Goal: Transaction & Acquisition: Download file/media

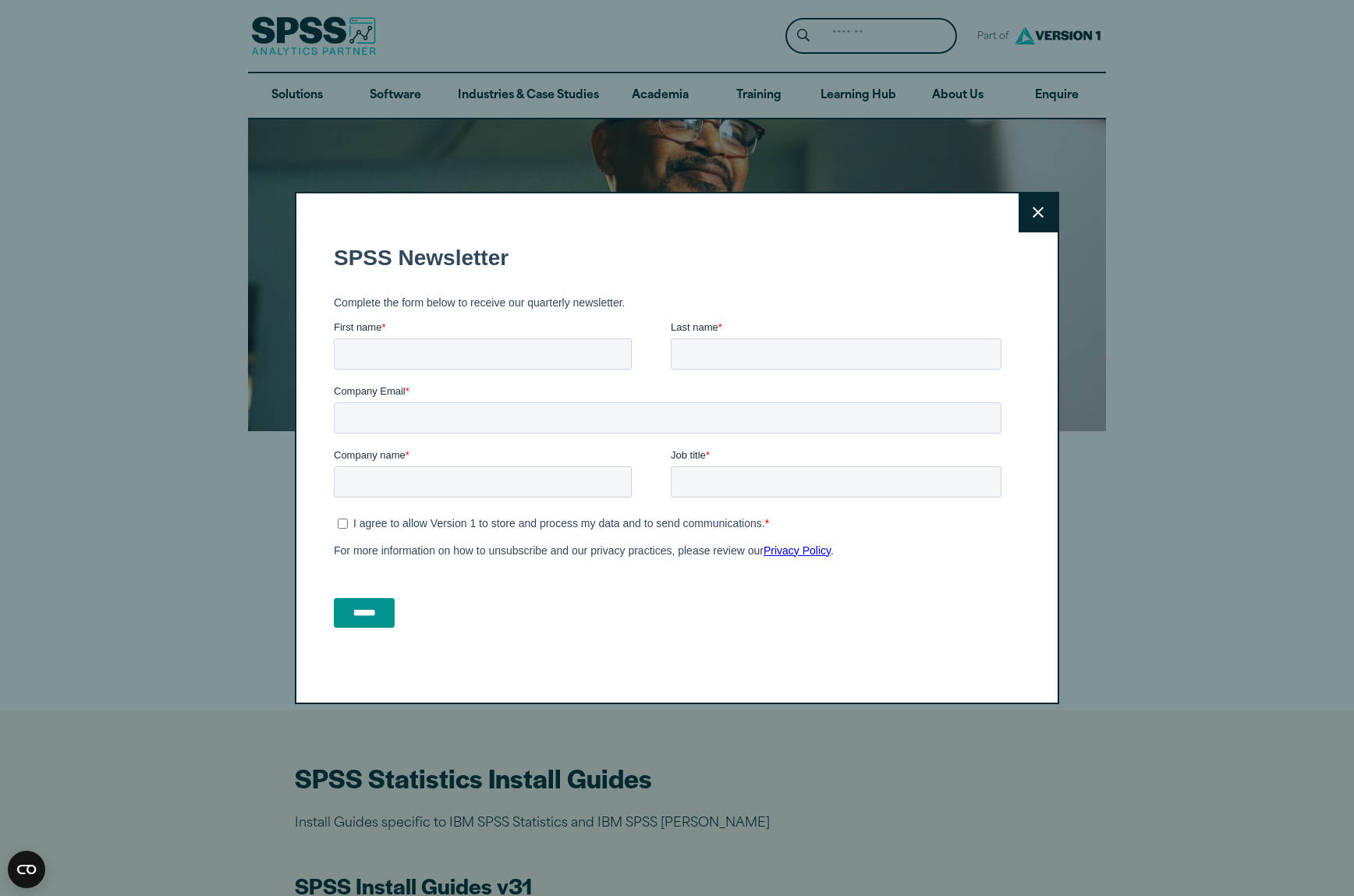
click at [1039, 203] on button "Close" at bounding box center [1038, 213] width 39 height 39
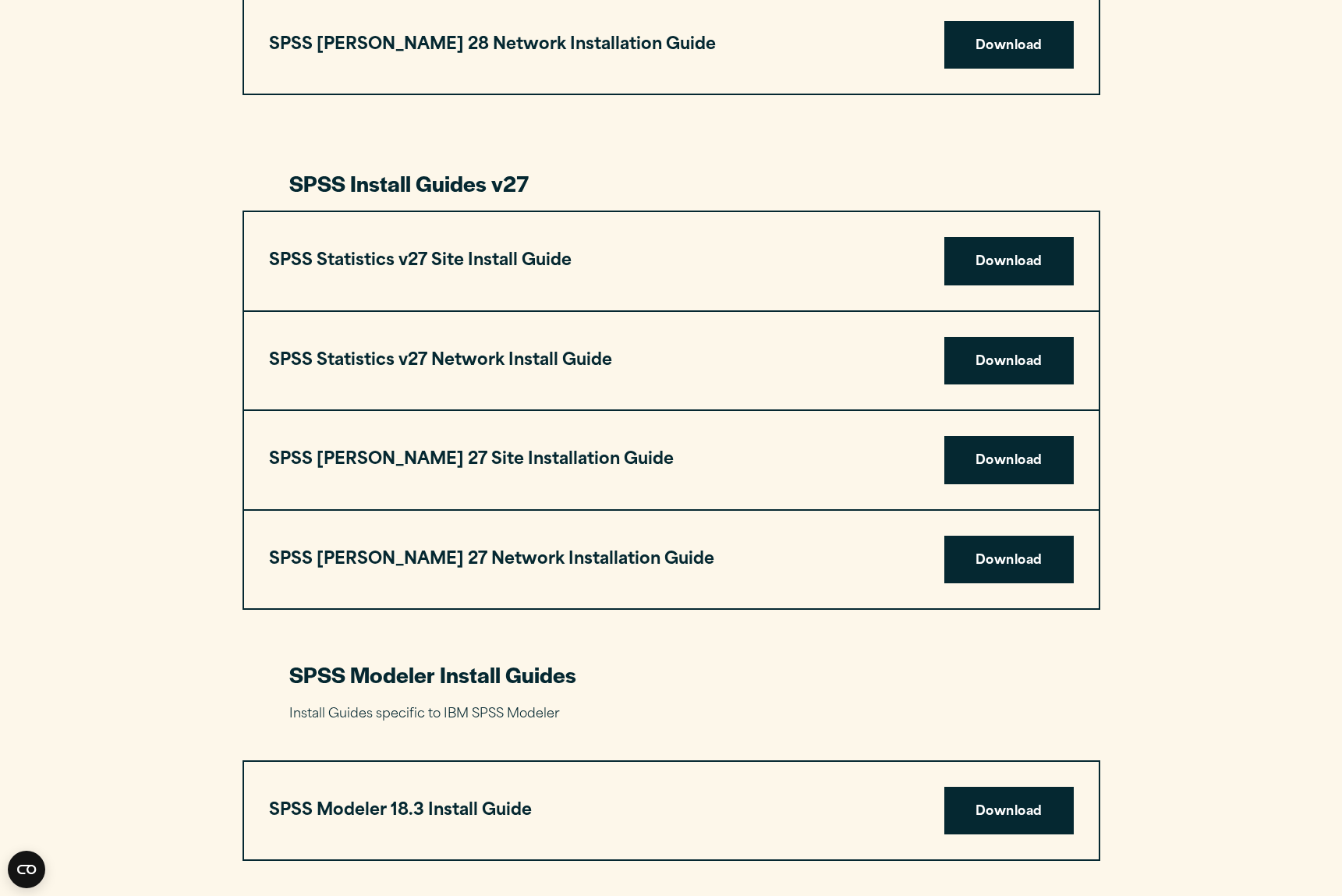
scroll to position [3197, 0]
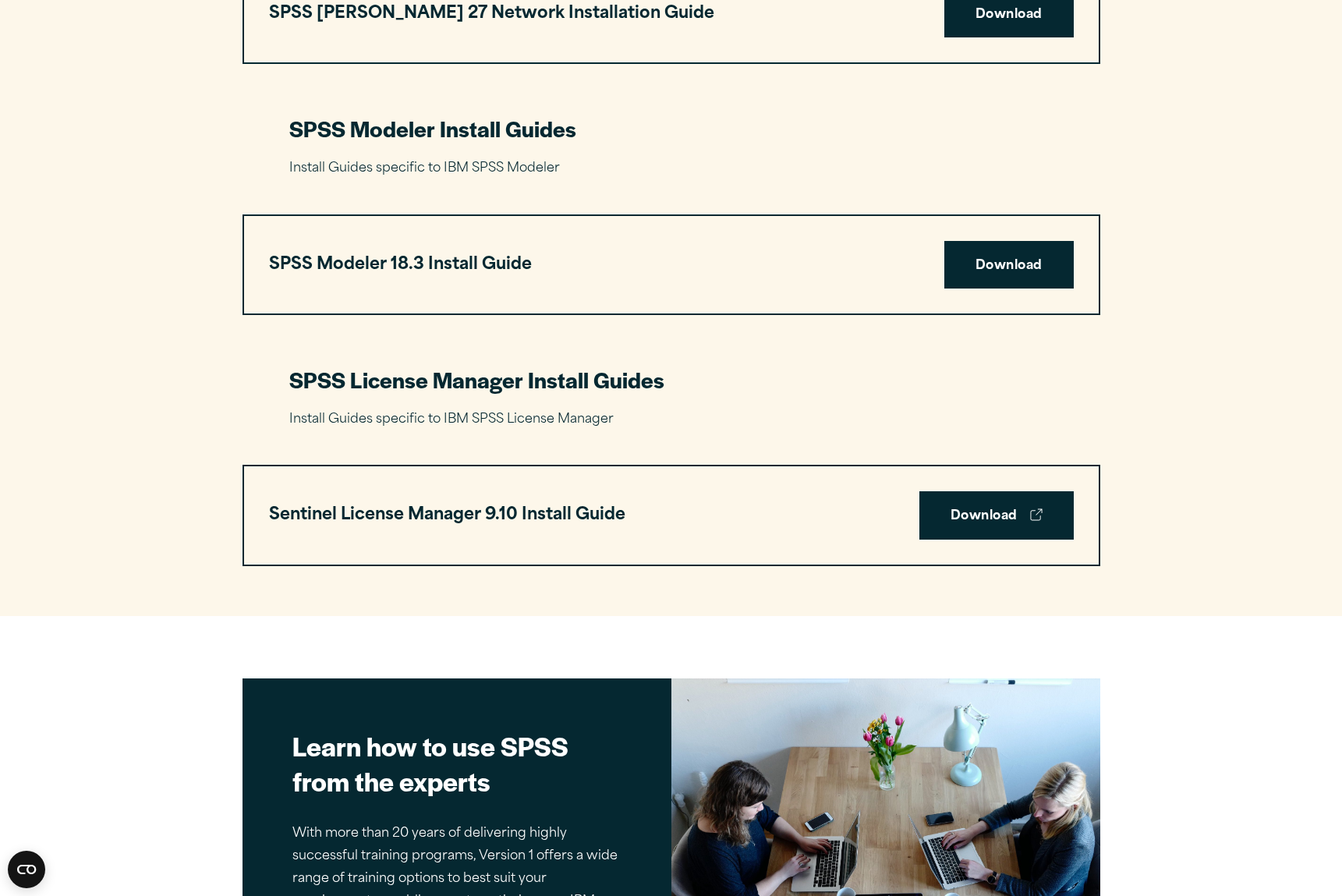
click at [941, 542] on div "Sentinel License Manager 9.10 Install Guide Download" at bounding box center [671, 515] width 855 height 98
click at [951, 520] on link "Download" at bounding box center [997, 515] width 155 height 49
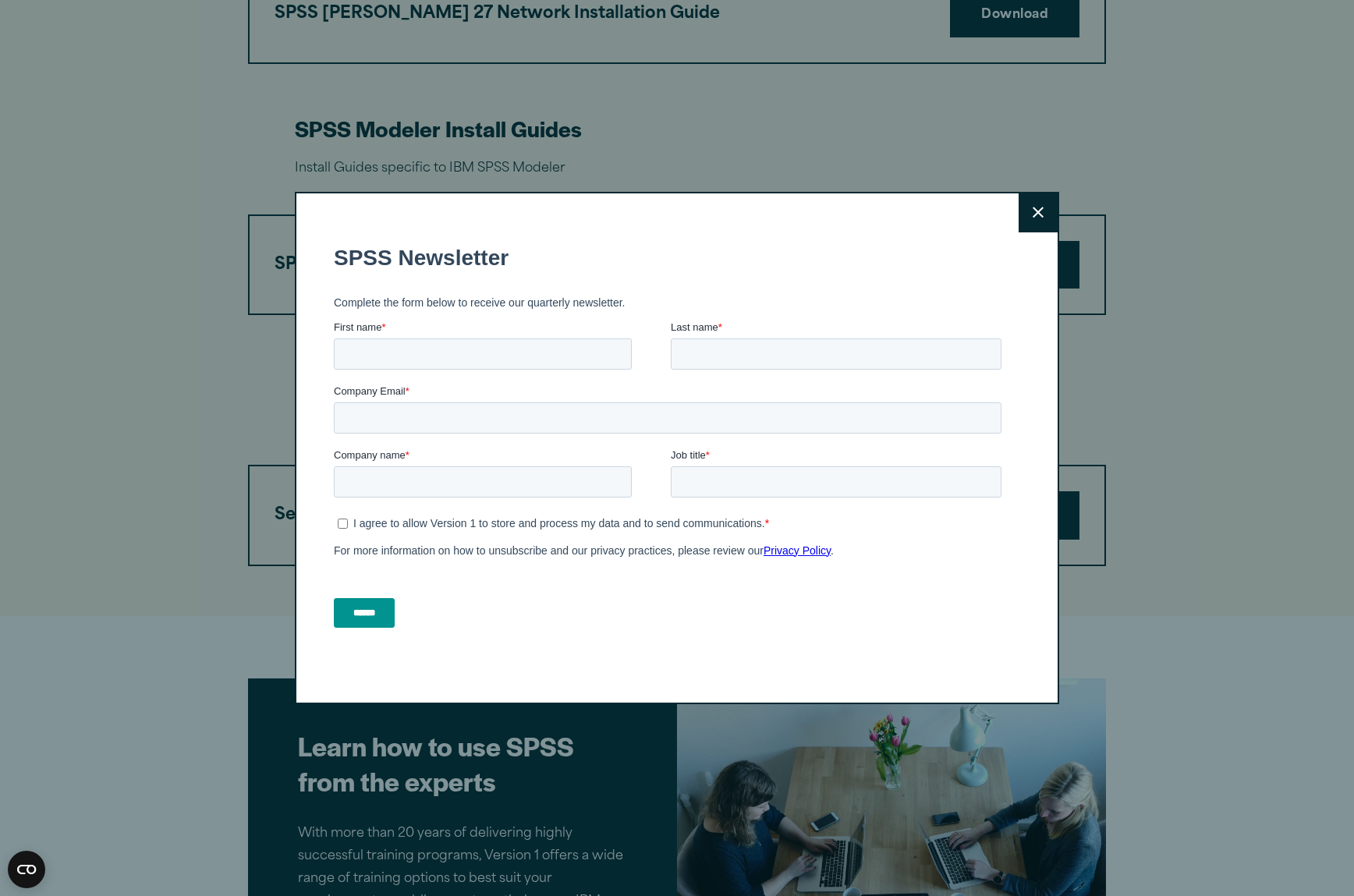
click at [1033, 214] on icon at bounding box center [1038, 213] width 11 height 11
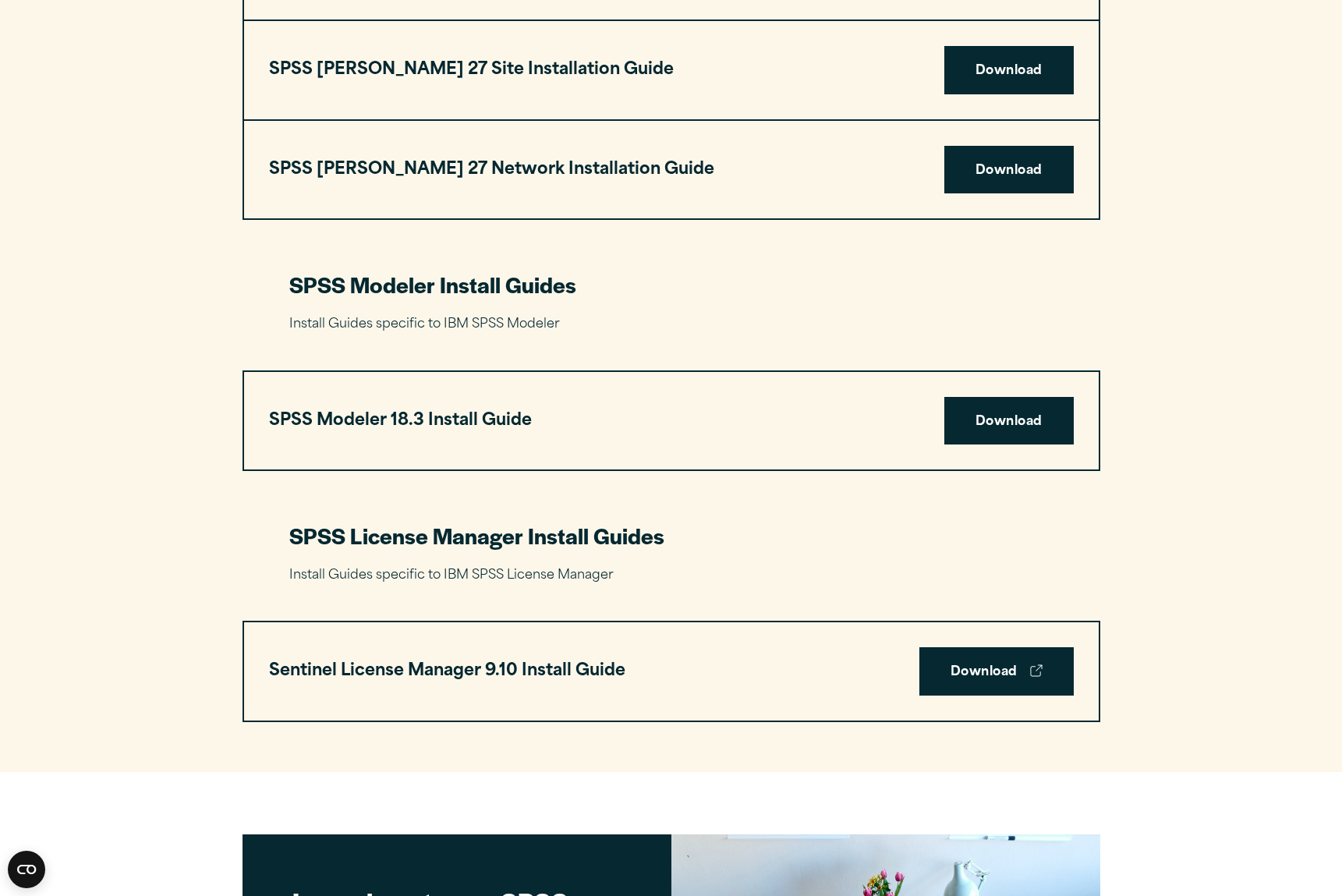
scroll to position [3430, 0]
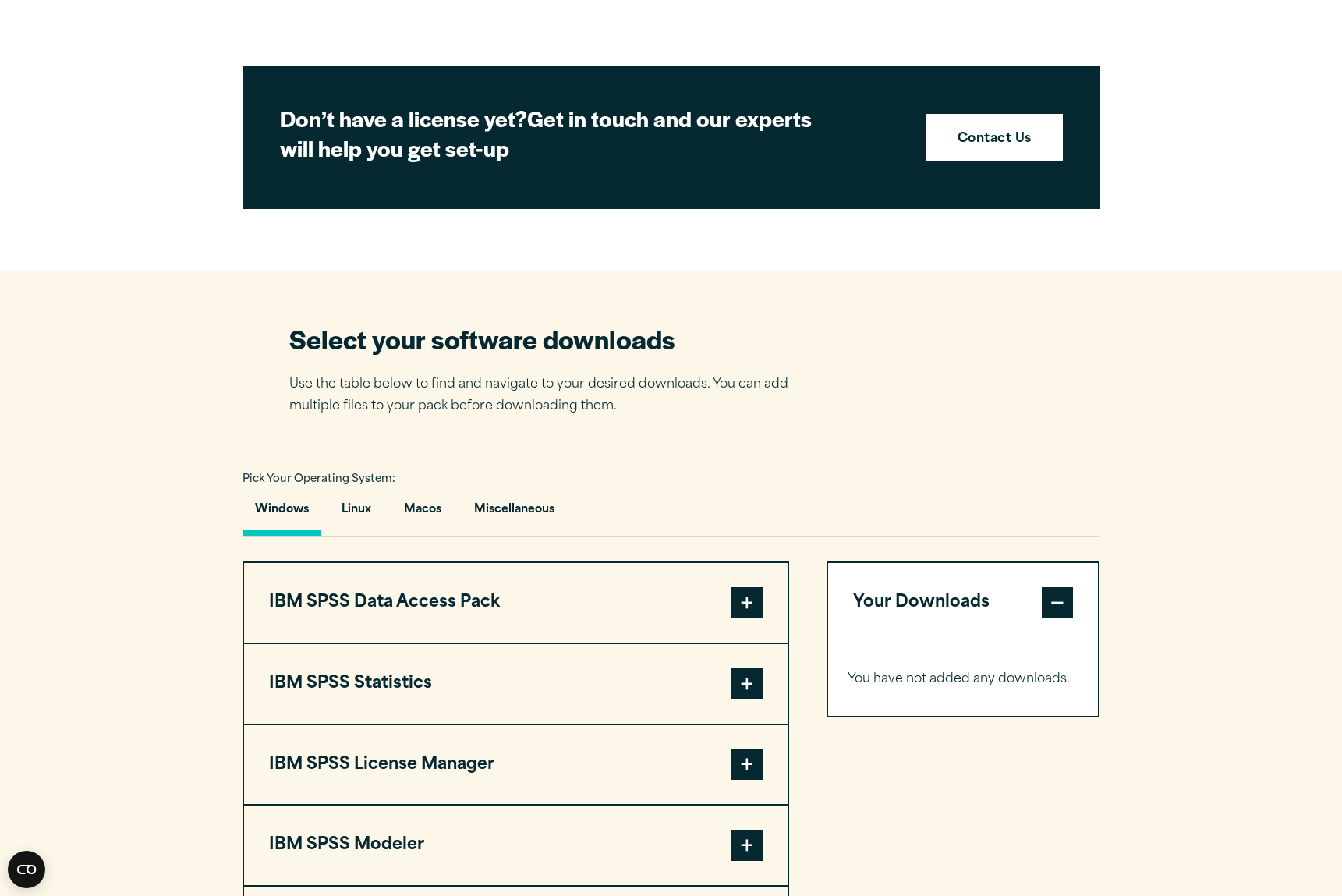
scroll to position [936, 0]
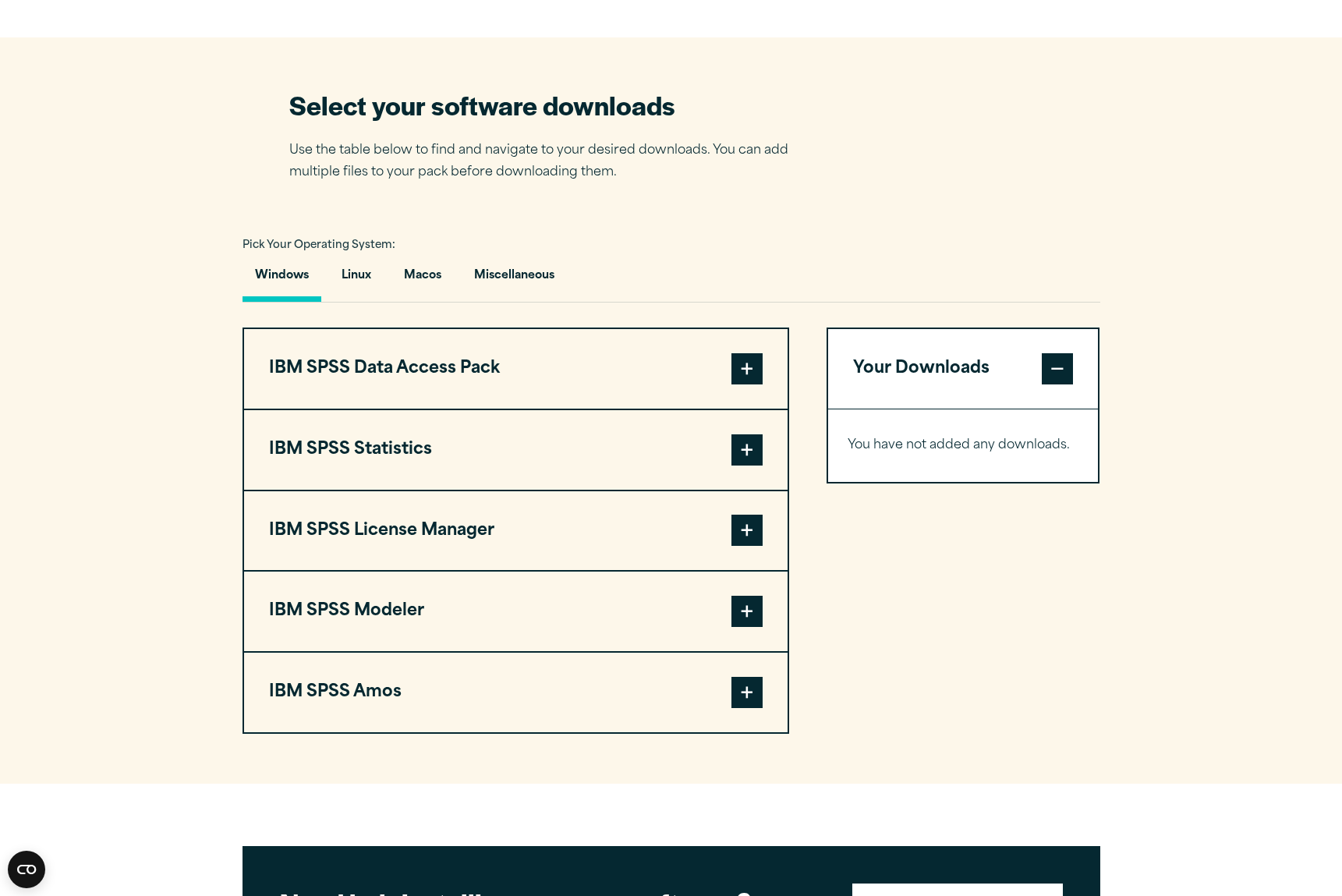
click at [733, 531] on span at bounding box center [747, 530] width 31 height 31
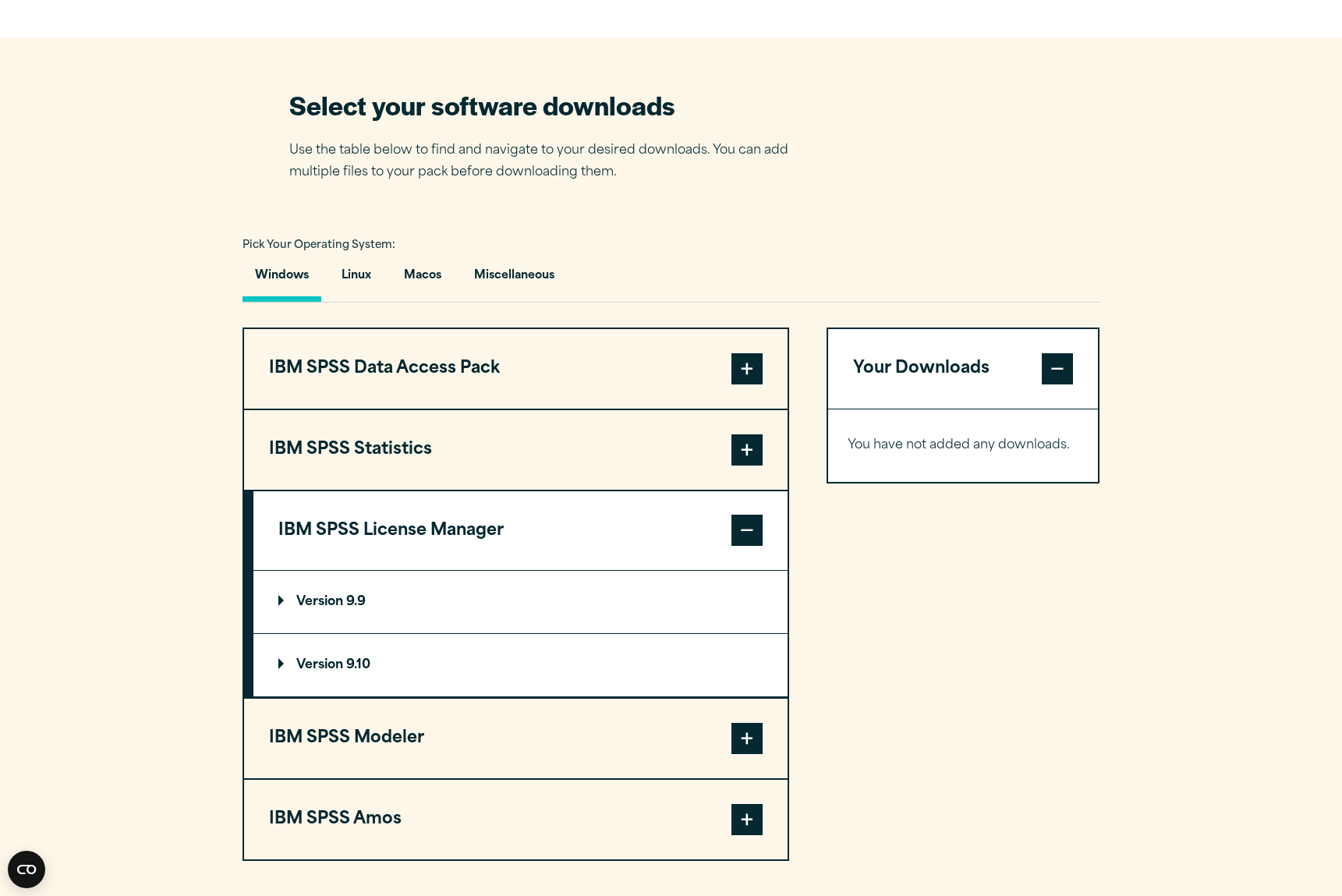
scroll to position [1014, 0]
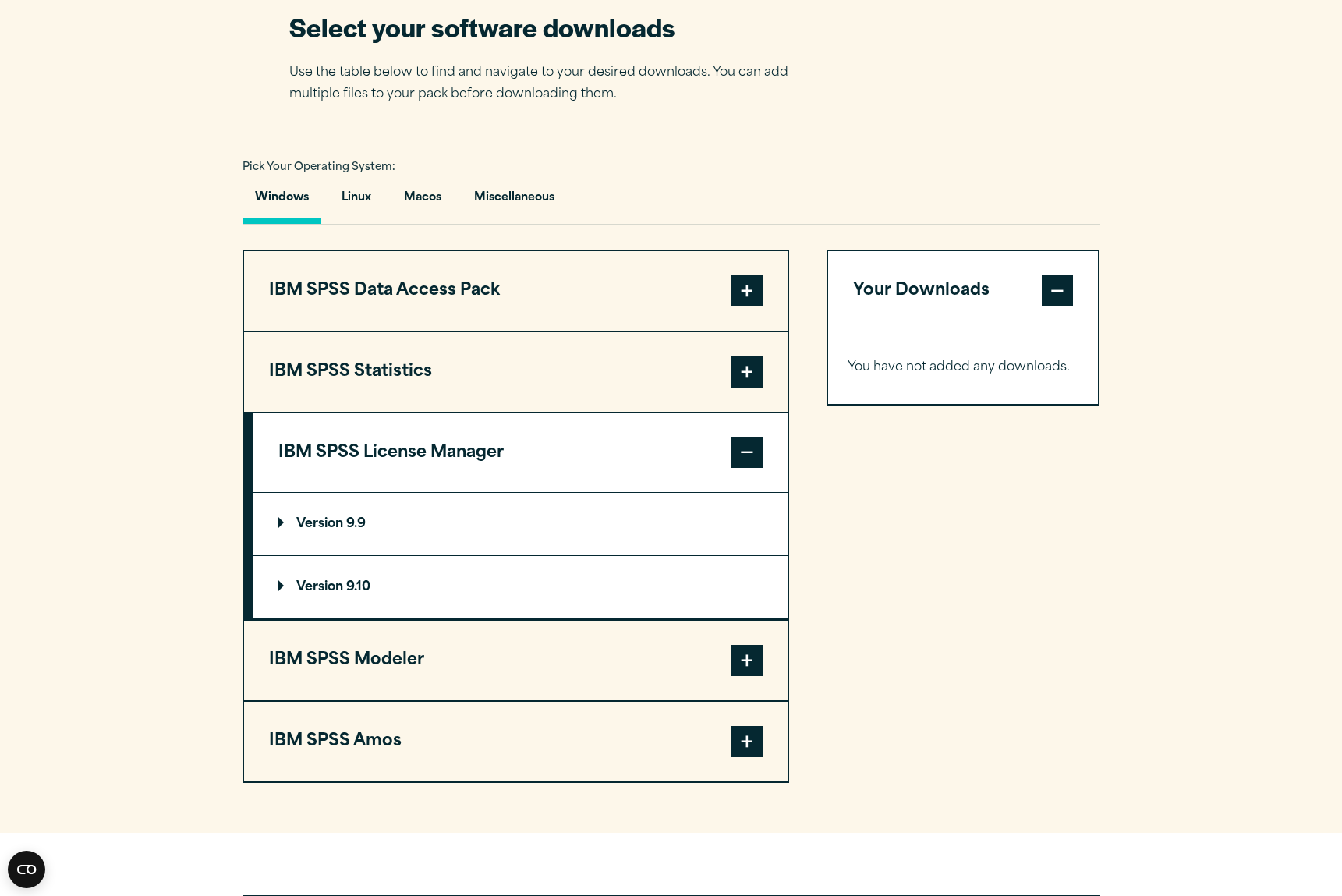
click at [277, 527] on summary "Version 9.9" at bounding box center [520, 524] width 534 height 62
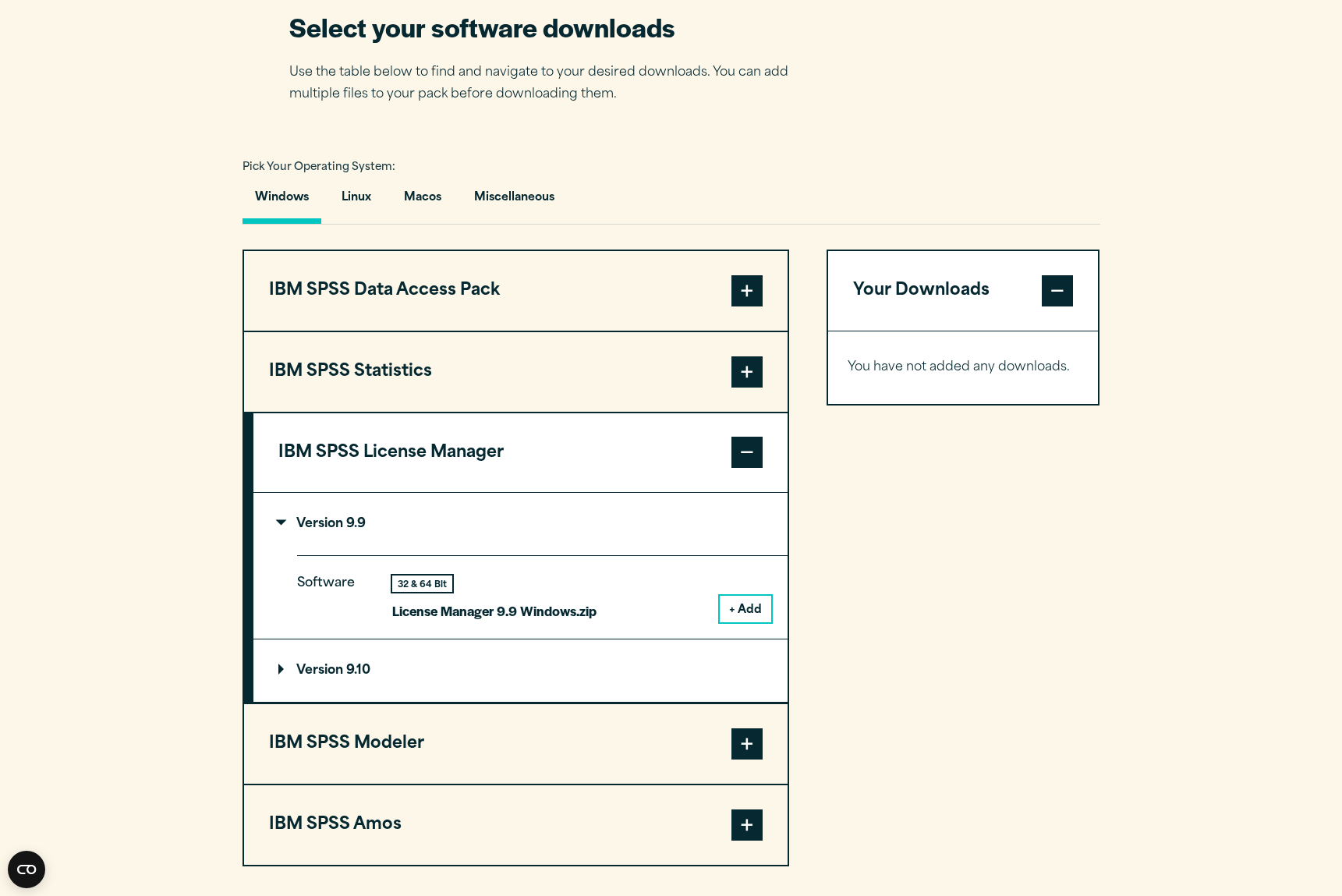
click at [726, 598] on button "+ Add" at bounding box center [745, 609] width 51 height 27
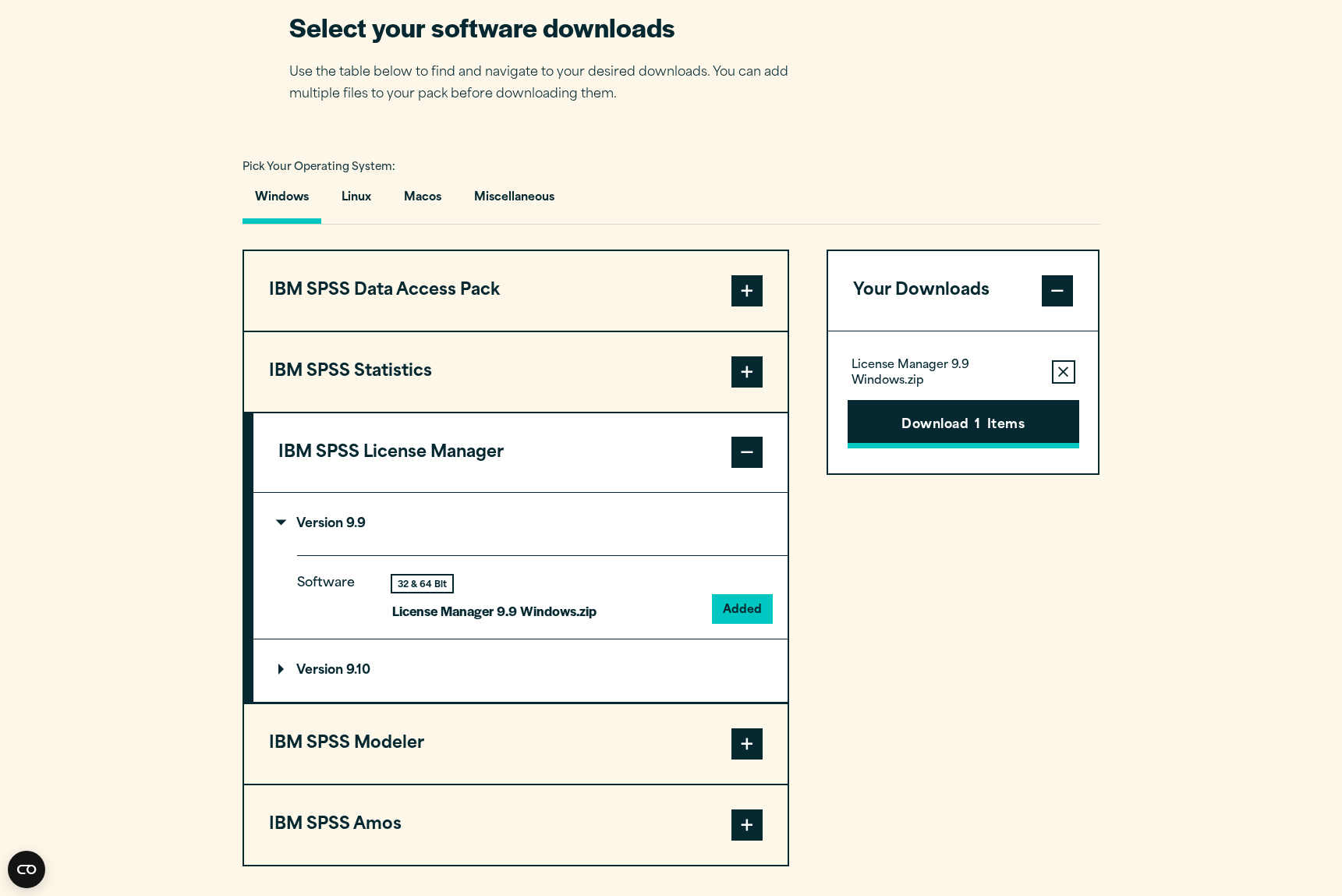
click at [985, 432] on button "Download 1 Items" at bounding box center [963, 424] width 231 height 49
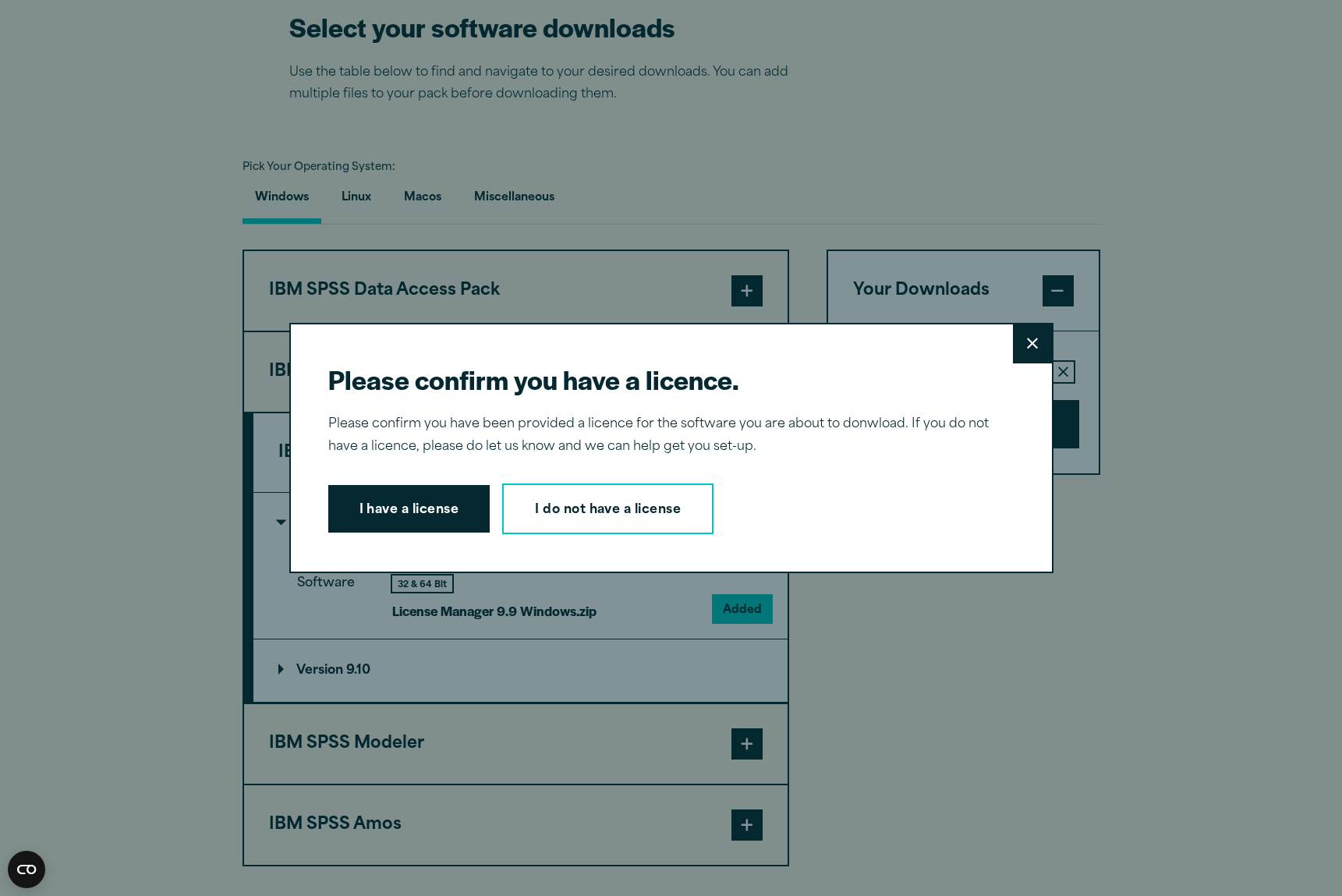
click at [1276, 510] on div "Please confirm you have a licence. Close Please confirm you have been provided …" at bounding box center [671, 448] width 1342 height 896
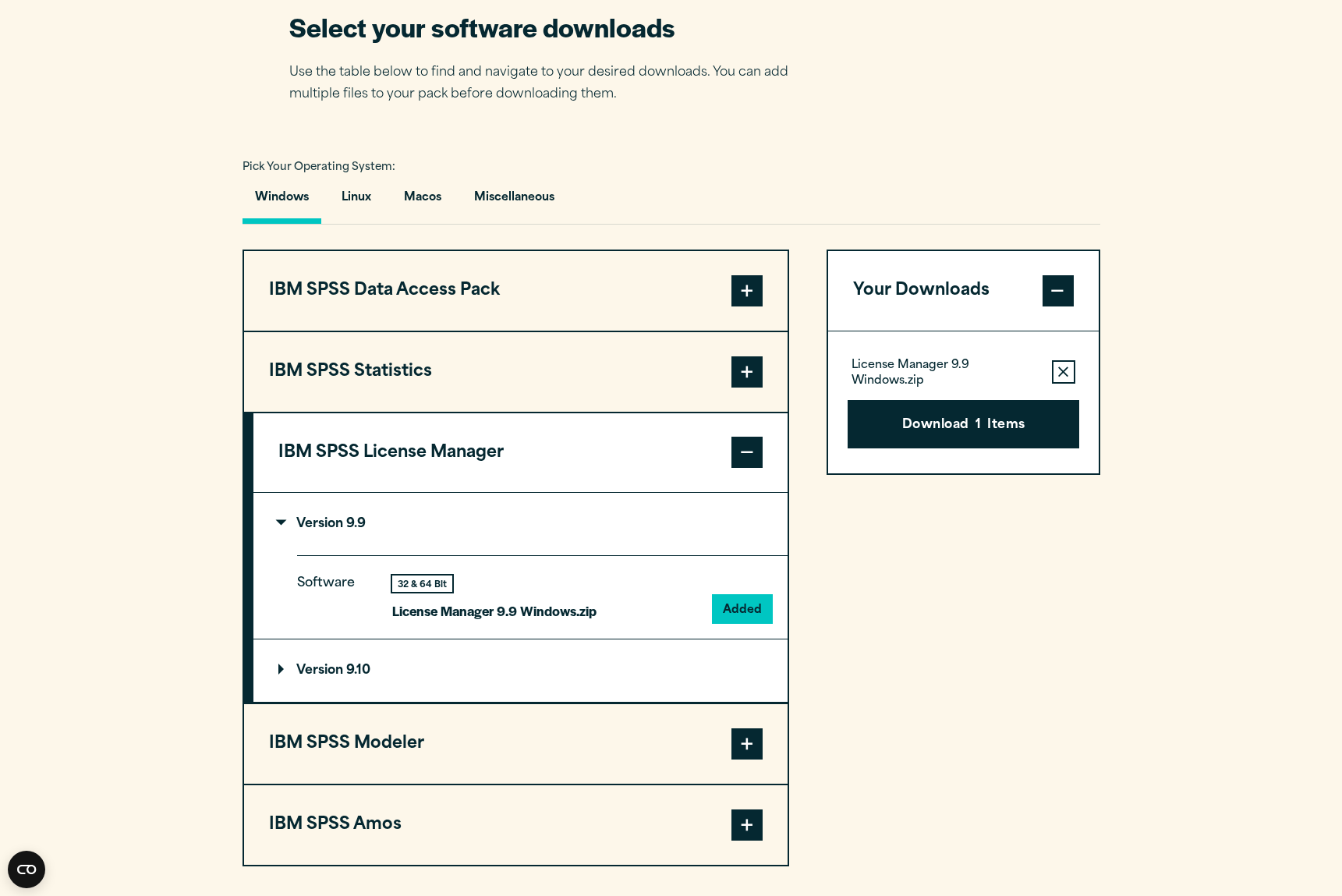
click at [419, 535] on p "Please confirm you have been provided a licence for the software you are about …" at bounding box center [665, 524] width 674 height 45
click at [942, 432] on button "Download 1 Items" at bounding box center [963, 424] width 231 height 49
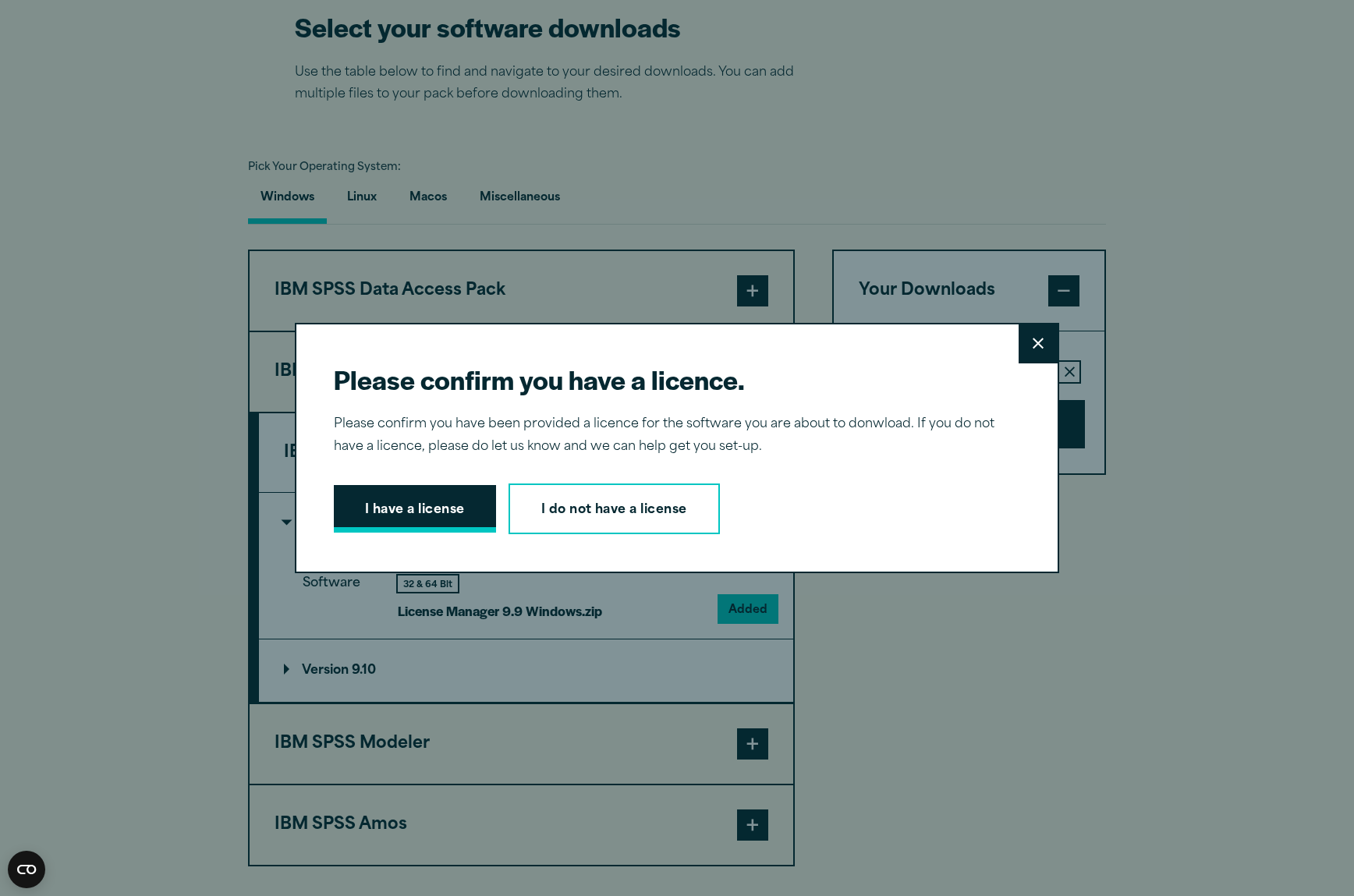
click at [415, 512] on button "I have a license" at bounding box center [415, 509] width 162 height 49
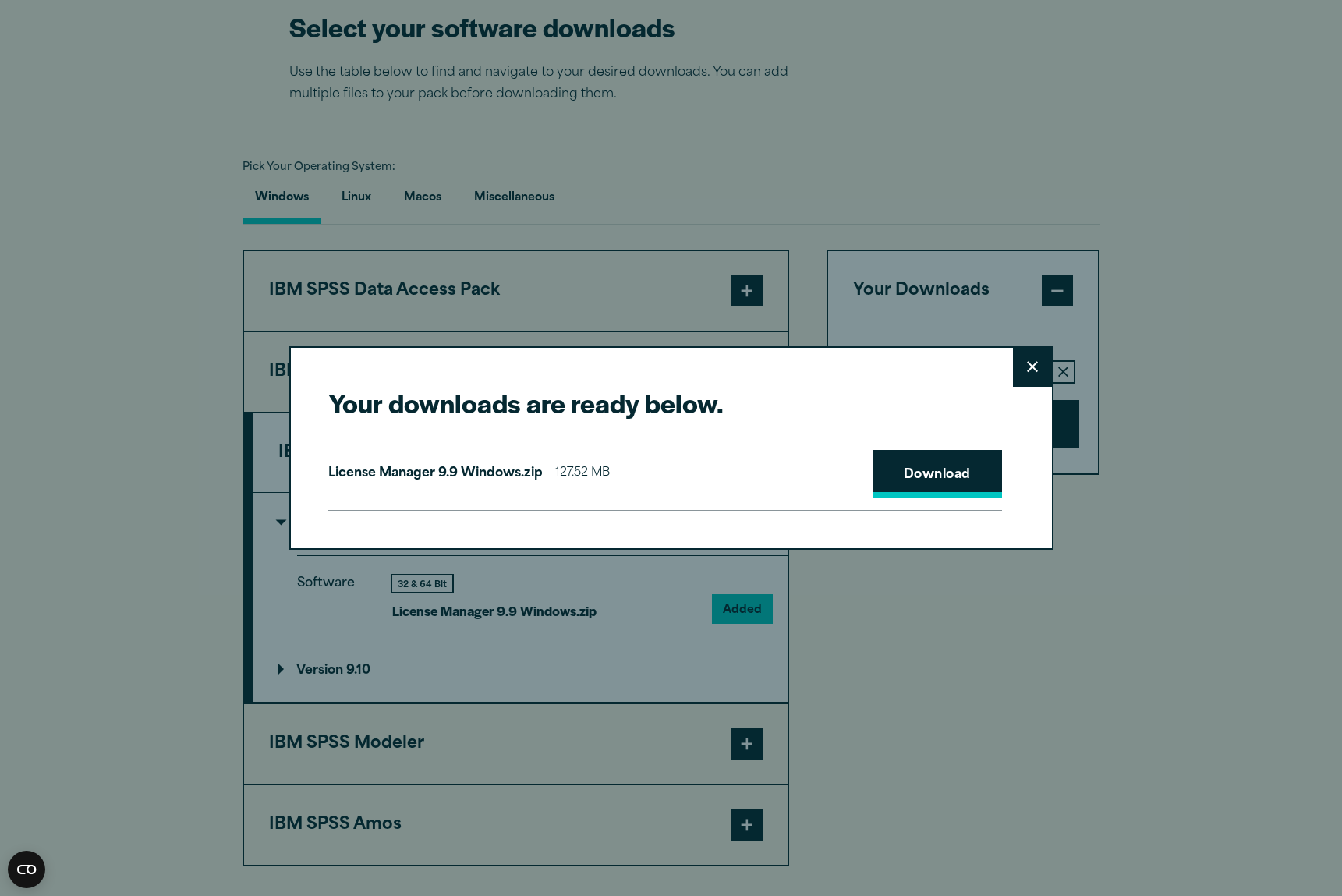
click at [939, 470] on link "Download" at bounding box center [938, 474] width 129 height 49
click at [899, 689] on div "Your downloads are ready below. Close License Manager 9.9 Windows.zip 127.52 MB…" at bounding box center [671, 448] width 1342 height 896
